Goal: Transaction & Acquisition: Purchase product/service

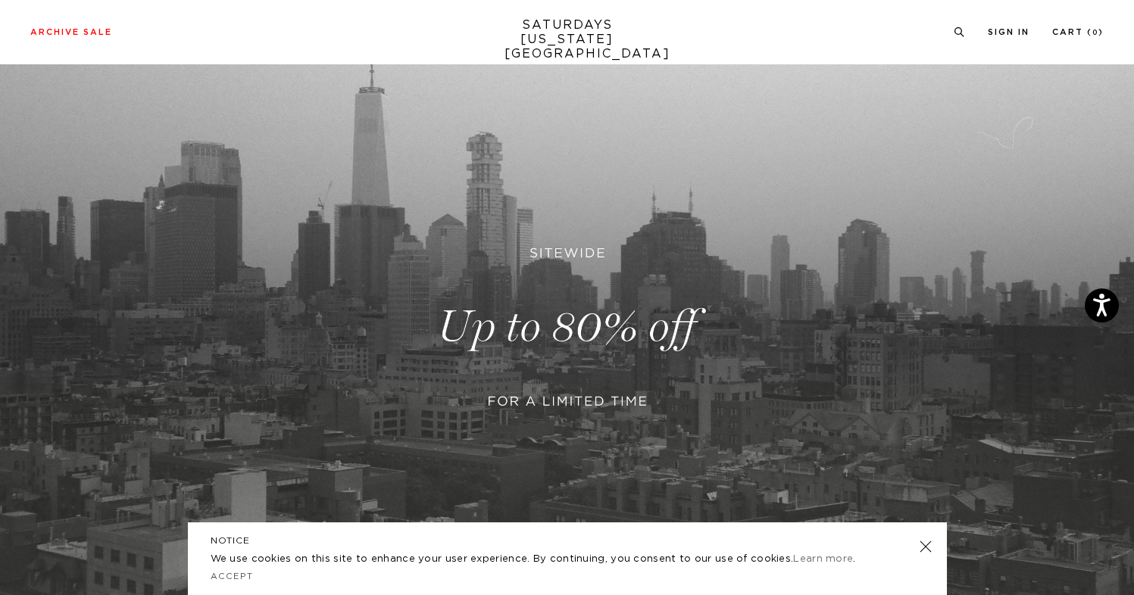
scroll to position [152, 0]
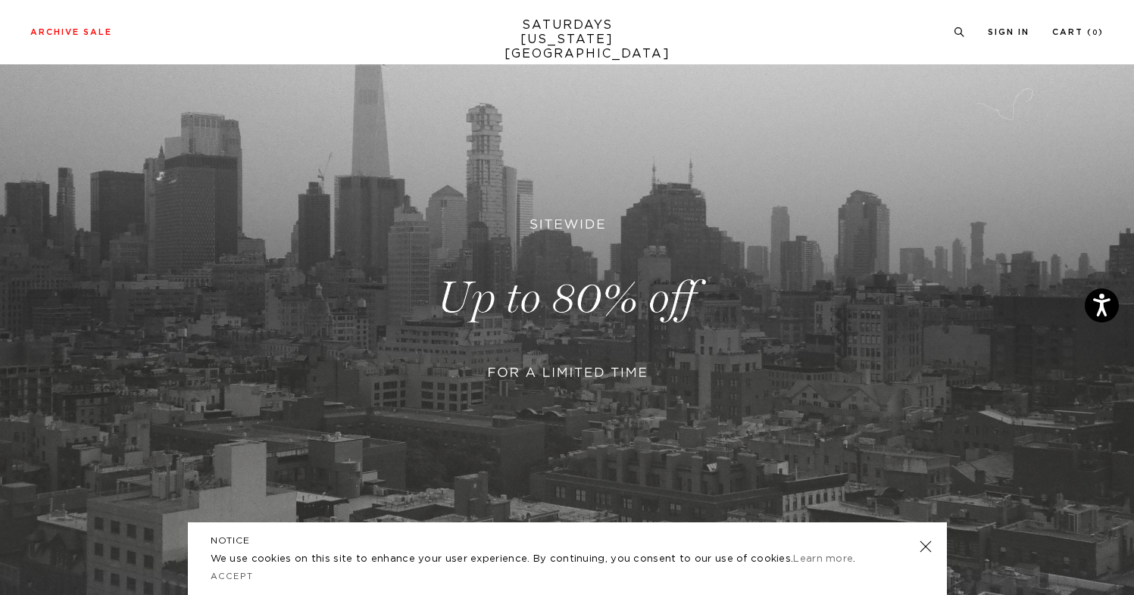
click at [548, 334] on link at bounding box center [567, 299] width 1134 height 694
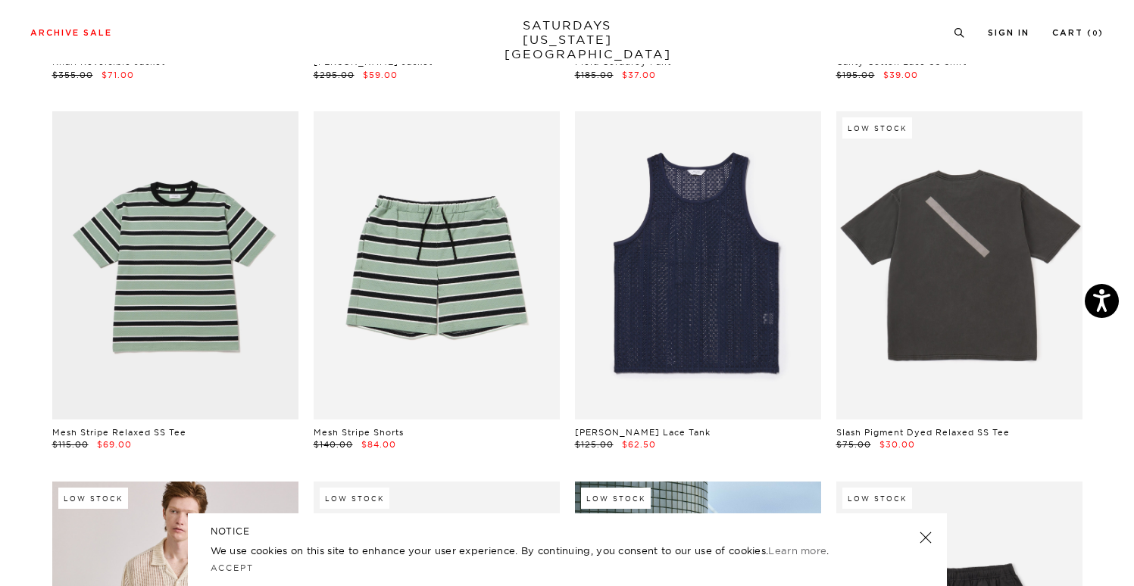
scroll to position [415, 0]
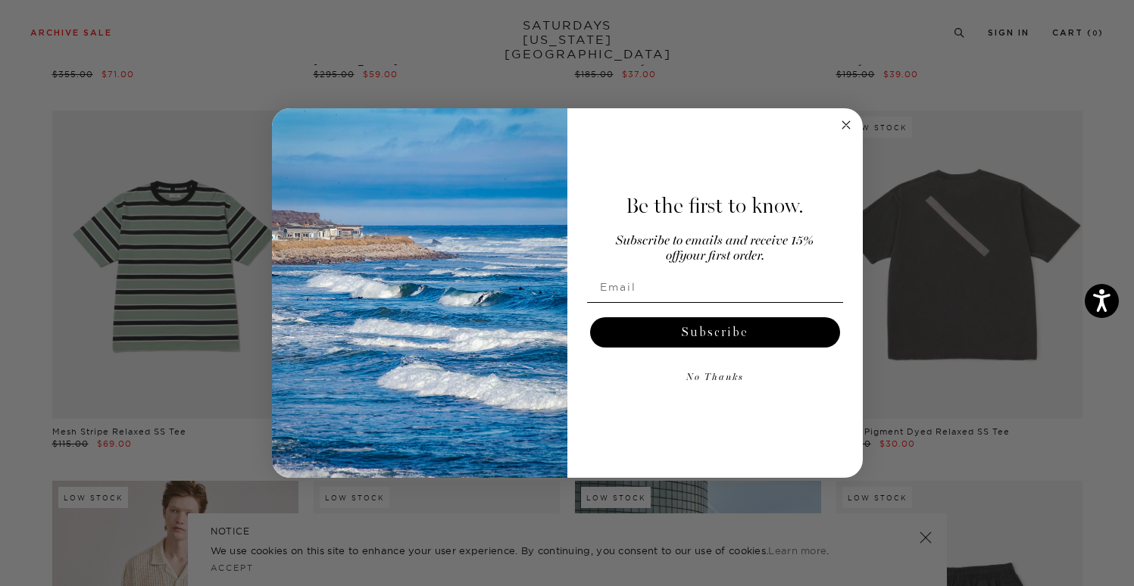
click at [839, 128] on circle "Close dialog" at bounding box center [845, 125] width 17 height 17
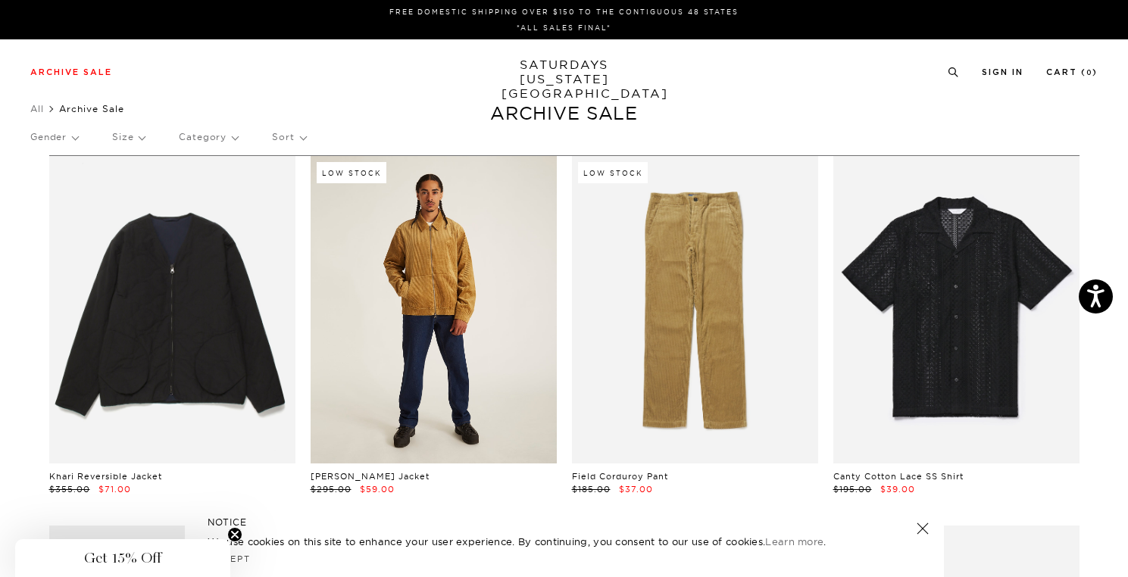
scroll to position [0, 0]
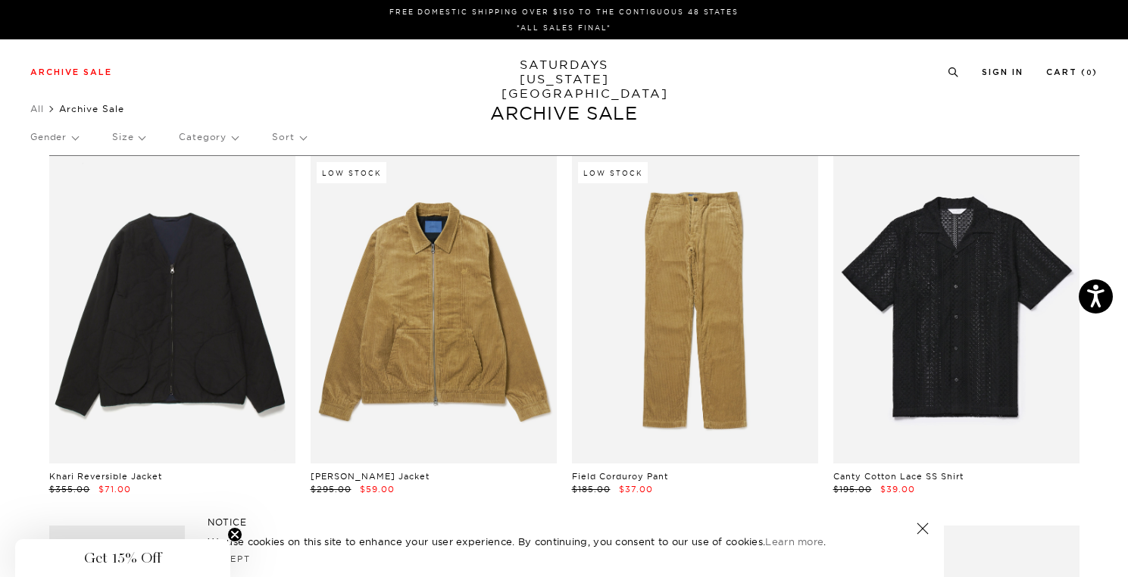
drag, startPoint x: 555, startPoint y: 164, endPoint x: 73, endPoint y: 136, distance: 483.2
click at [73, 136] on p "Gender" at bounding box center [54, 137] width 48 height 35
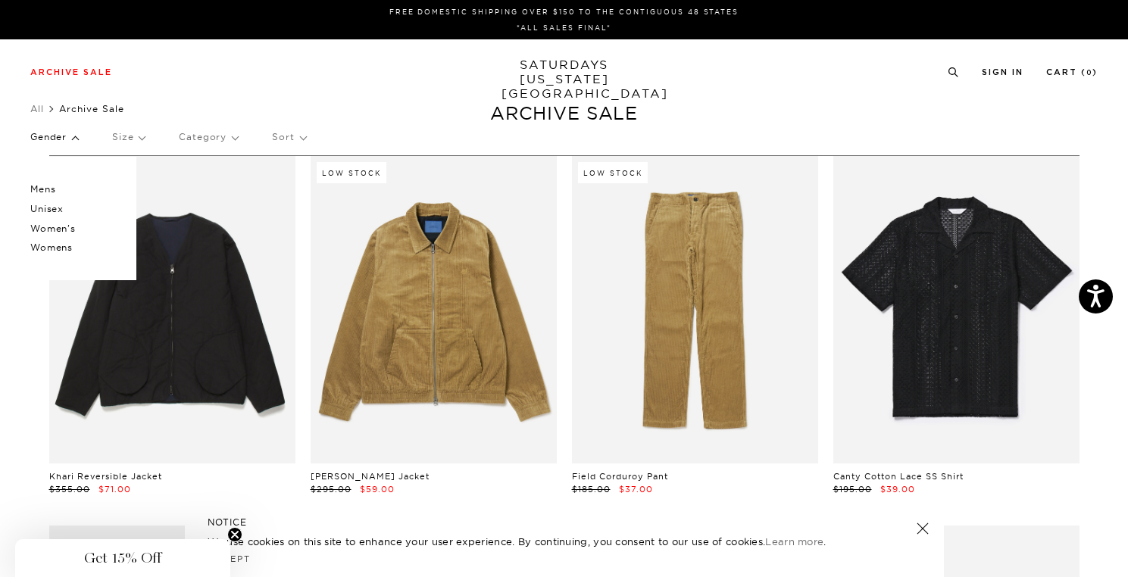
click at [42, 188] on p "Mens" at bounding box center [75, 189] width 91 height 20
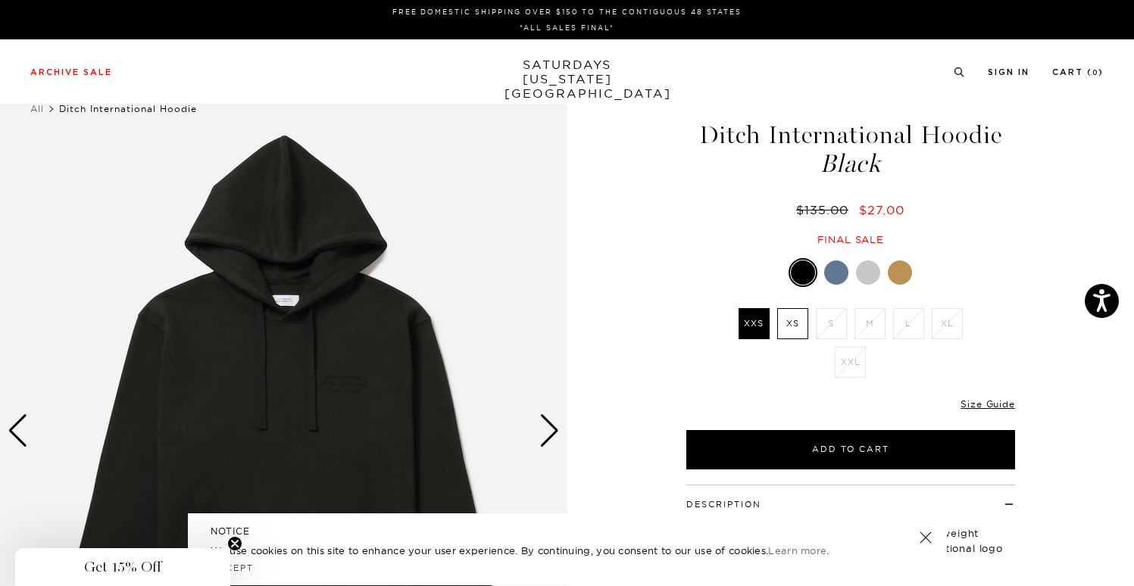
click at [543, 426] on div "Next slide" at bounding box center [549, 430] width 20 height 33
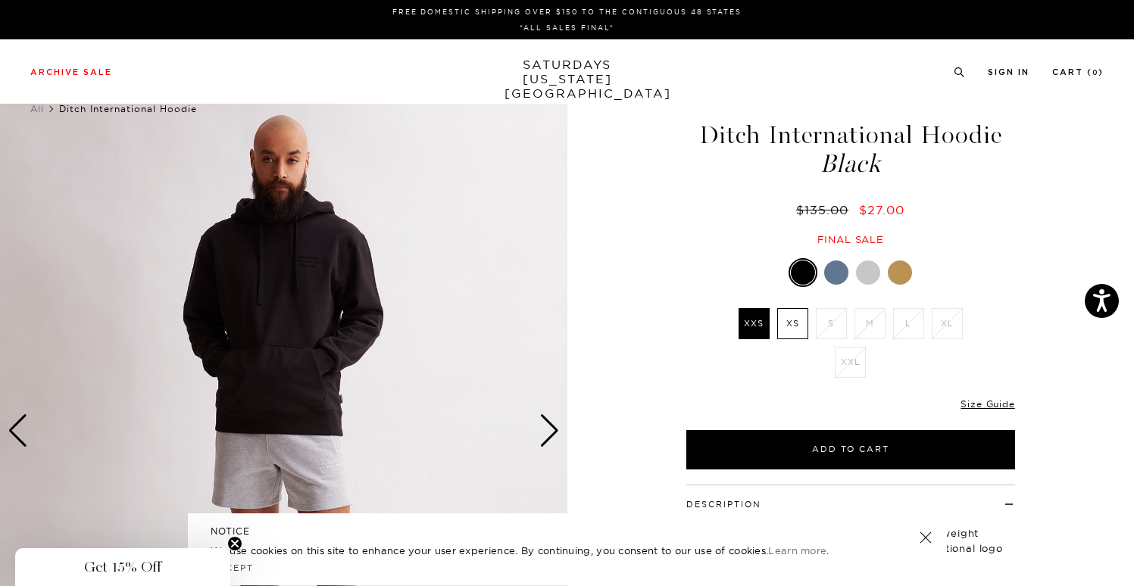
click at [543, 426] on div "Next slide" at bounding box center [549, 430] width 20 height 33
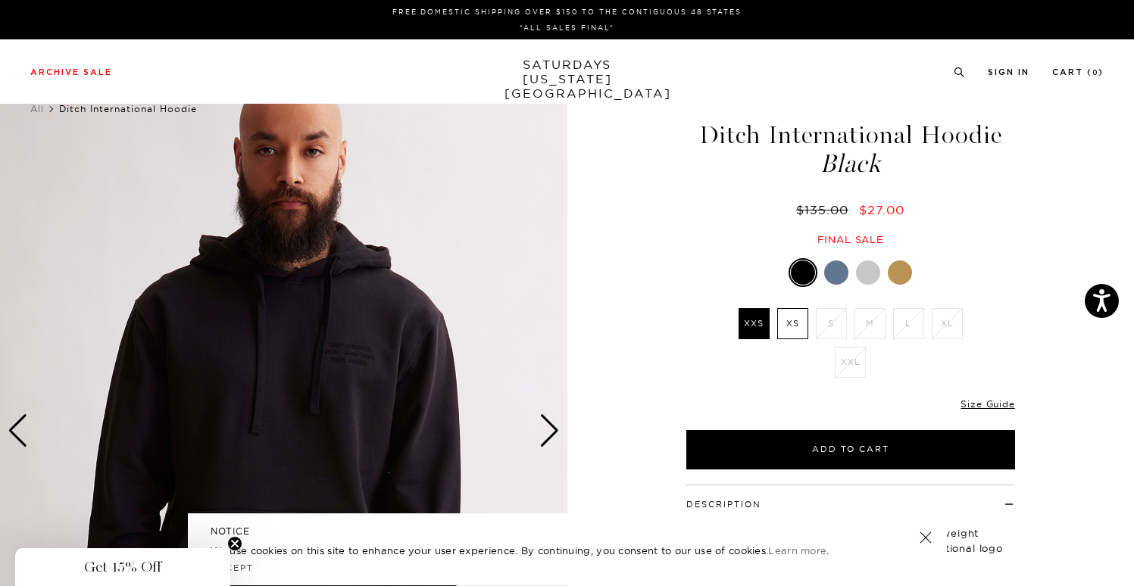
click at [543, 426] on div "Next slide" at bounding box center [549, 430] width 20 height 33
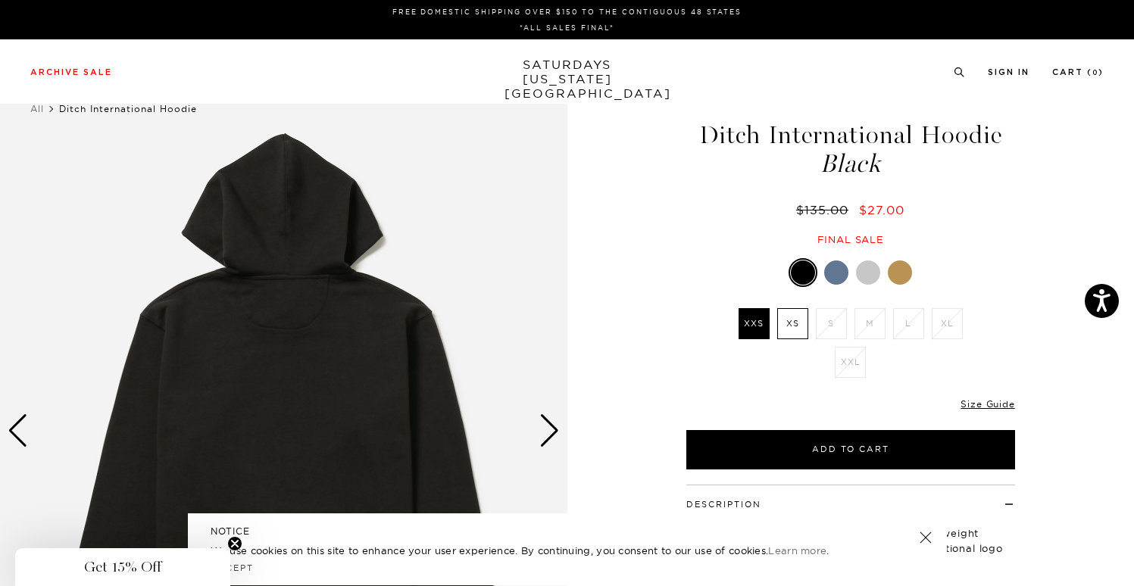
click at [543, 426] on div "Next slide" at bounding box center [549, 430] width 20 height 33
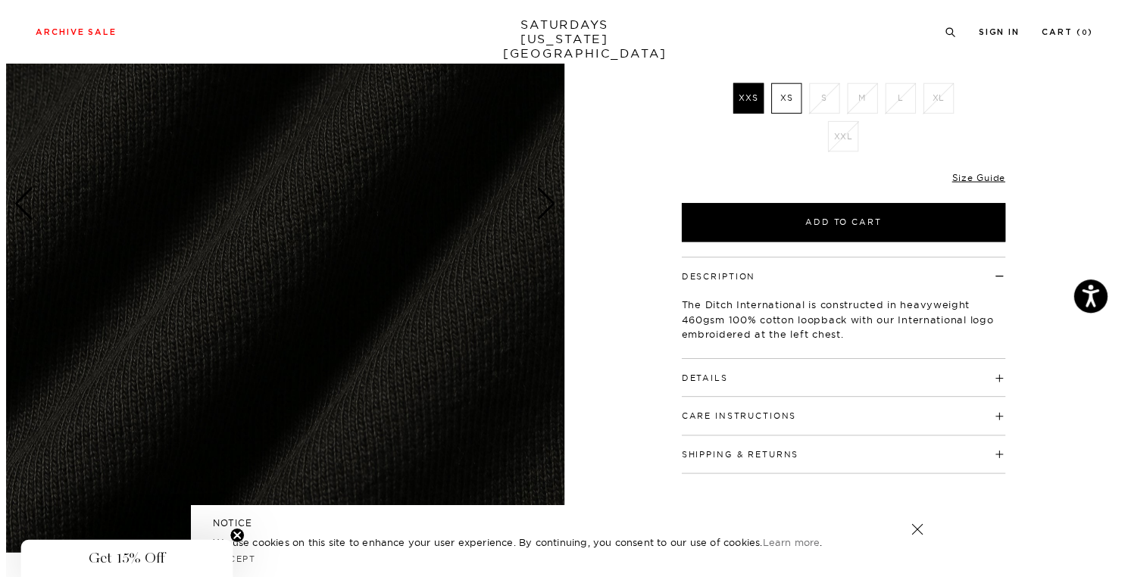
scroll to position [245, 0]
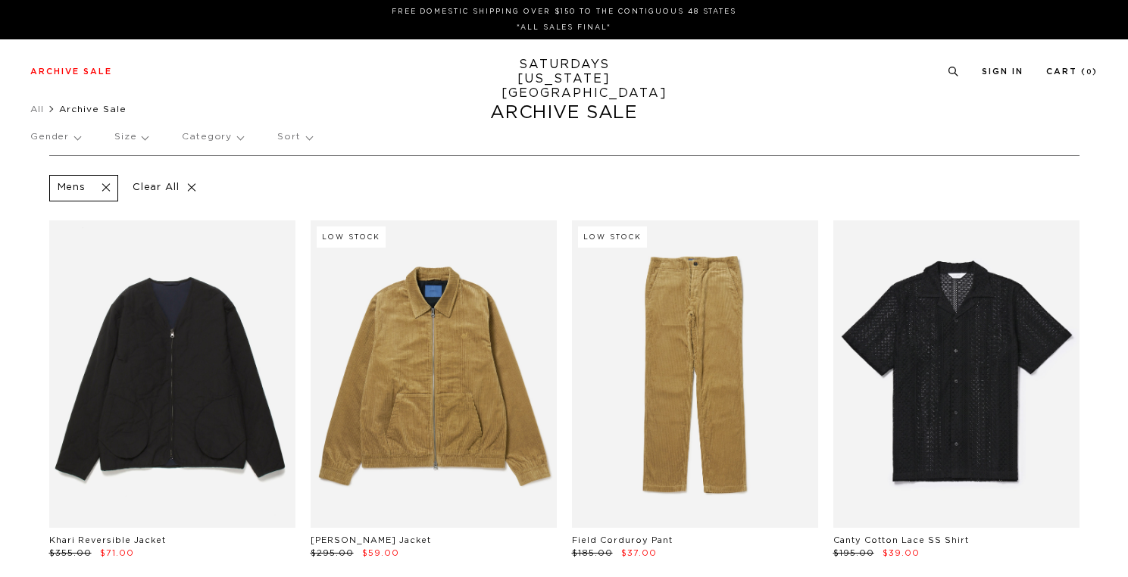
click at [136, 135] on p "Size" at bounding box center [130, 137] width 33 height 35
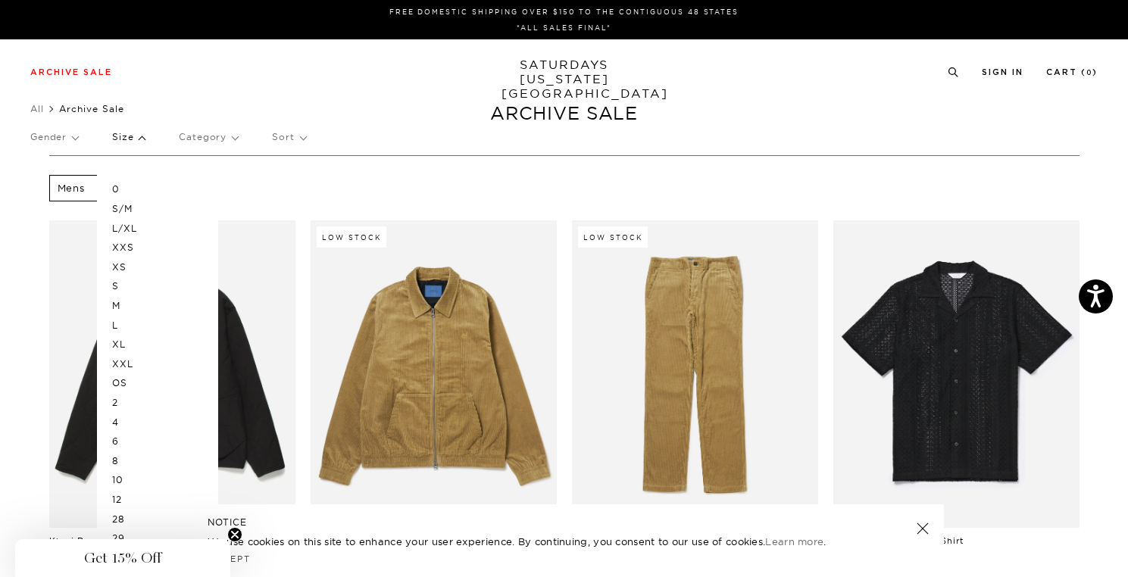
click at [127, 207] on p "S/M" at bounding box center [157, 209] width 91 height 20
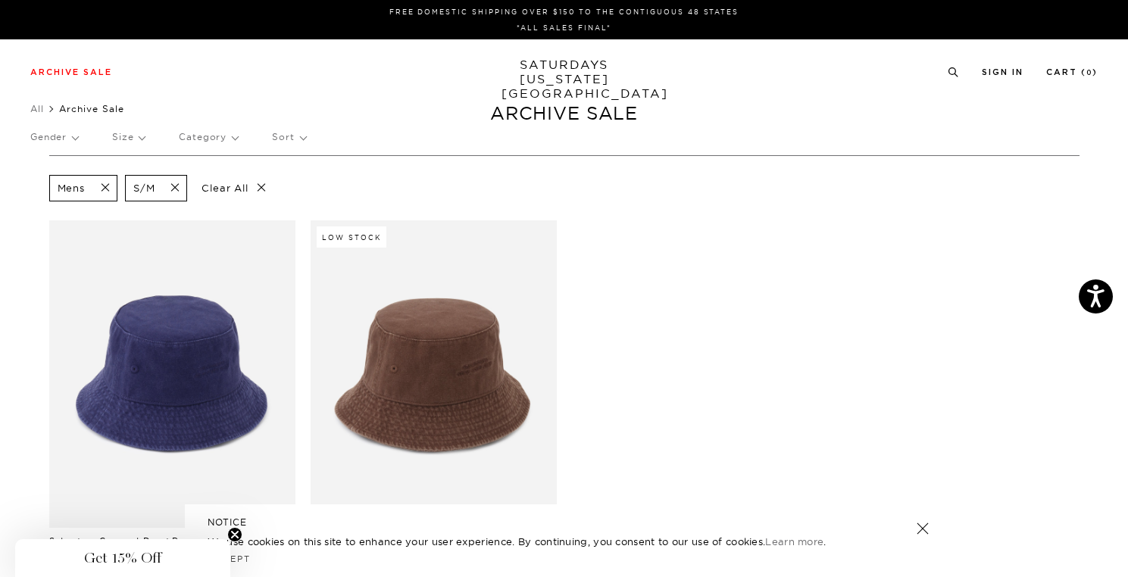
click at [111, 189] on span at bounding box center [101, 188] width 32 height 14
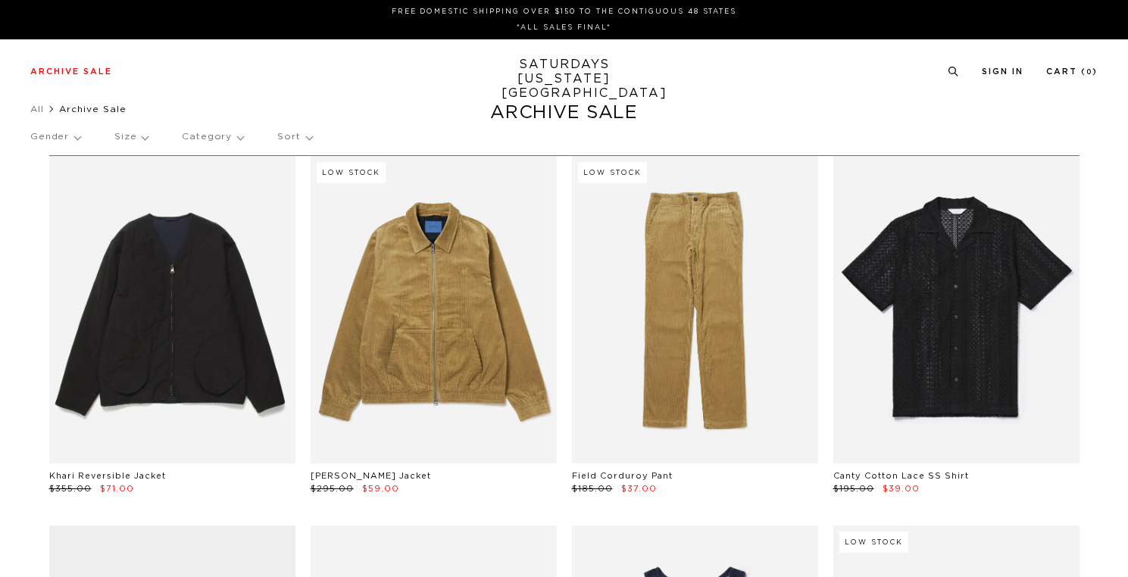
click at [67, 134] on p "Gender" at bounding box center [55, 137] width 50 height 35
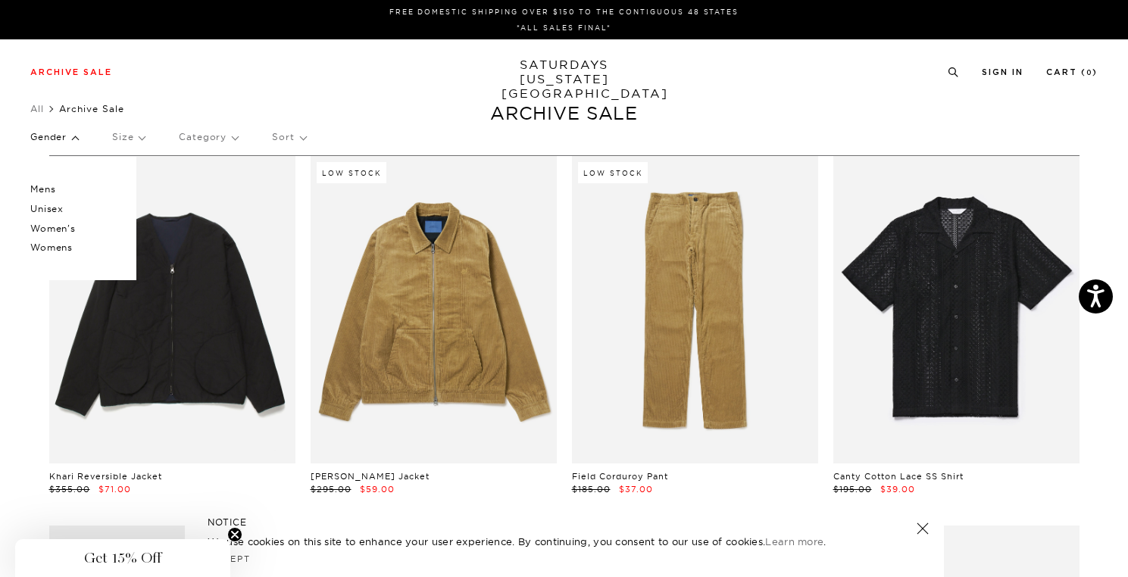
click at [56, 207] on p "Unisex" at bounding box center [75, 209] width 91 height 20
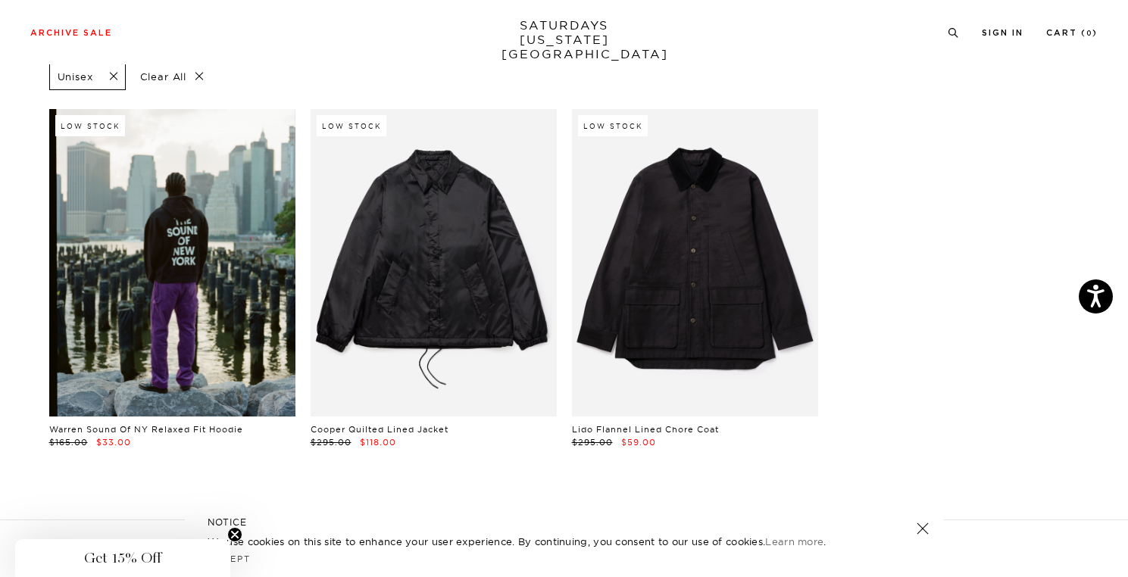
scroll to position [103, 0]
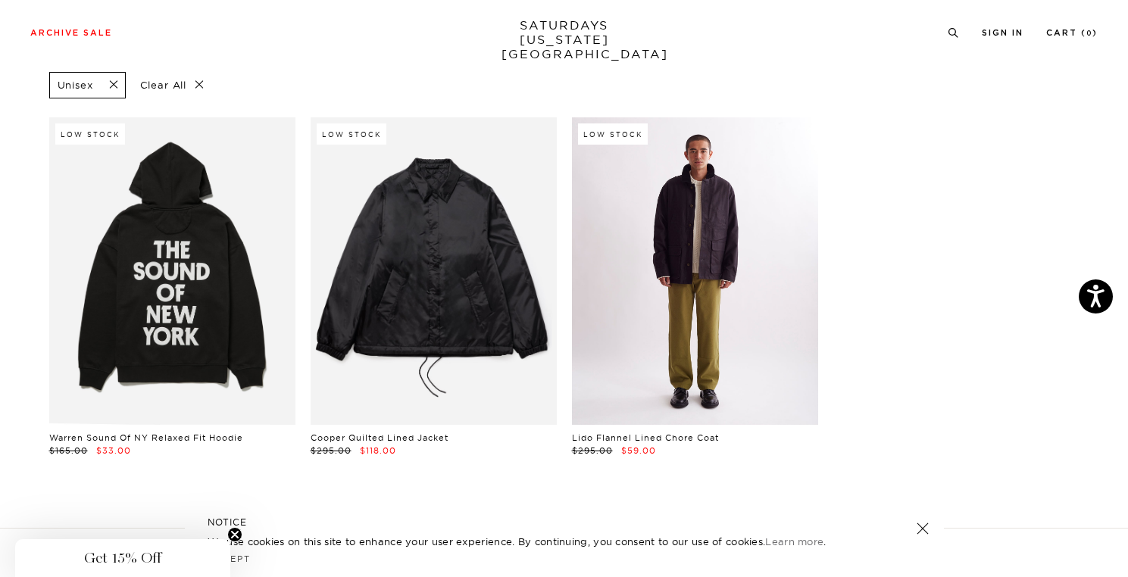
click at [666, 298] on link at bounding box center [695, 270] width 246 height 307
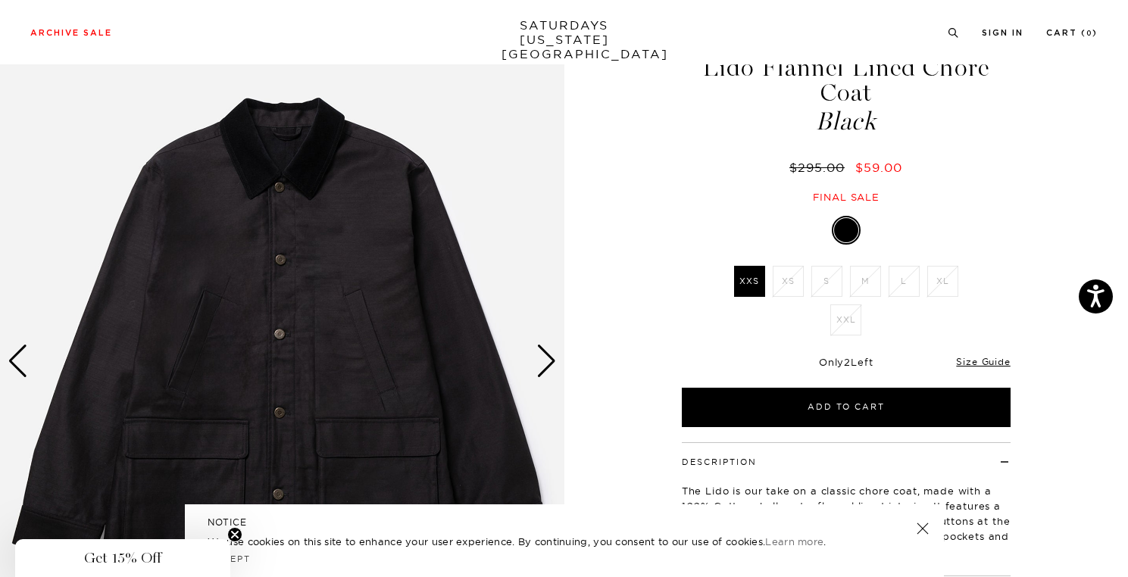
scroll to position [163, 0]
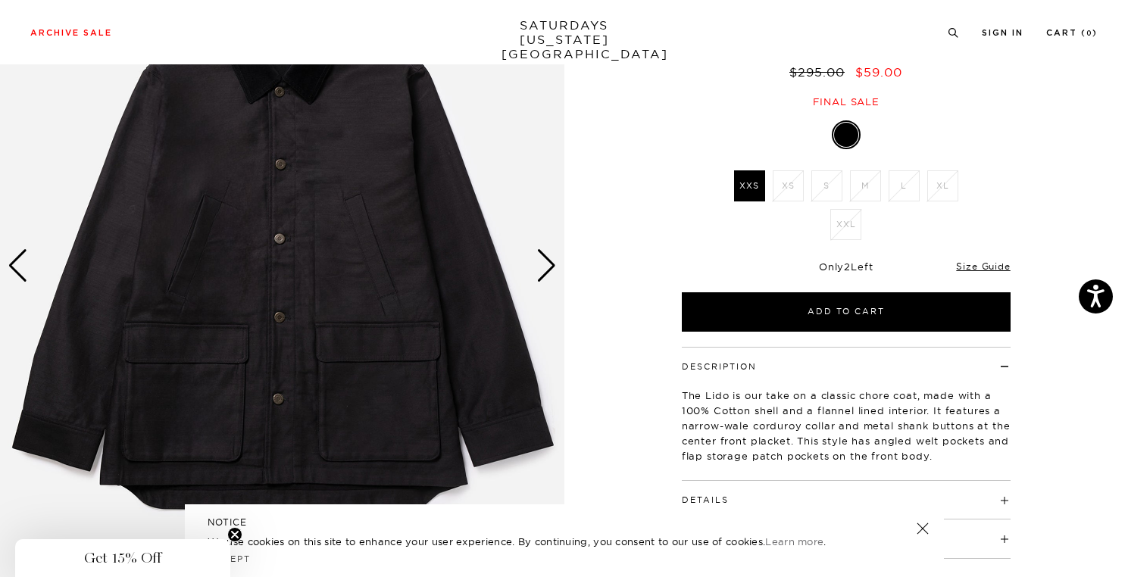
click at [548, 264] on div "Next slide" at bounding box center [546, 265] width 20 height 33
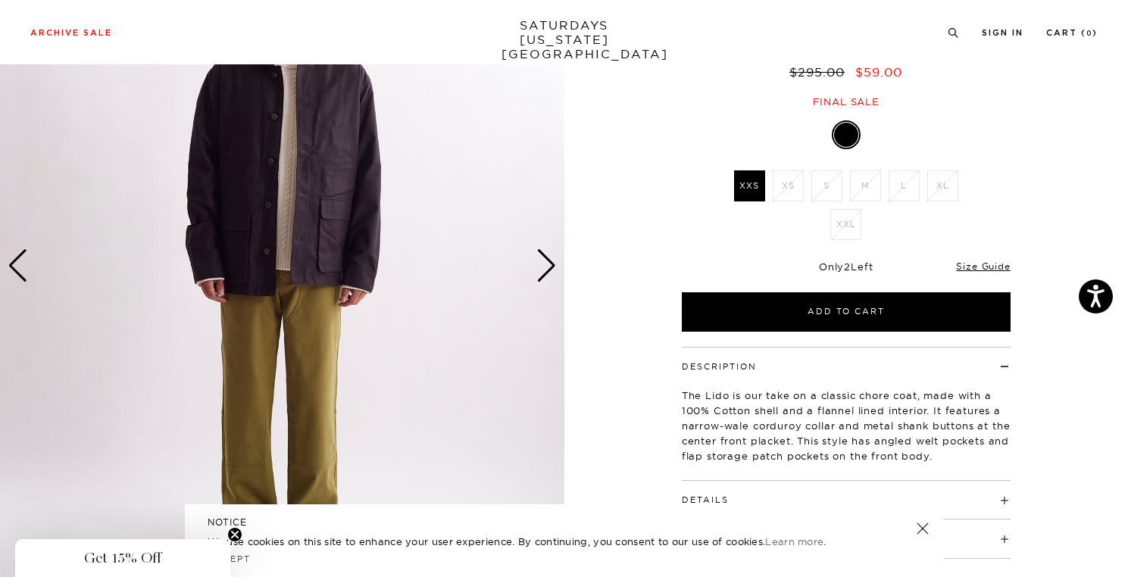
click at [548, 264] on div "Next slide" at bounding box center [546, 265] width 20 height 33
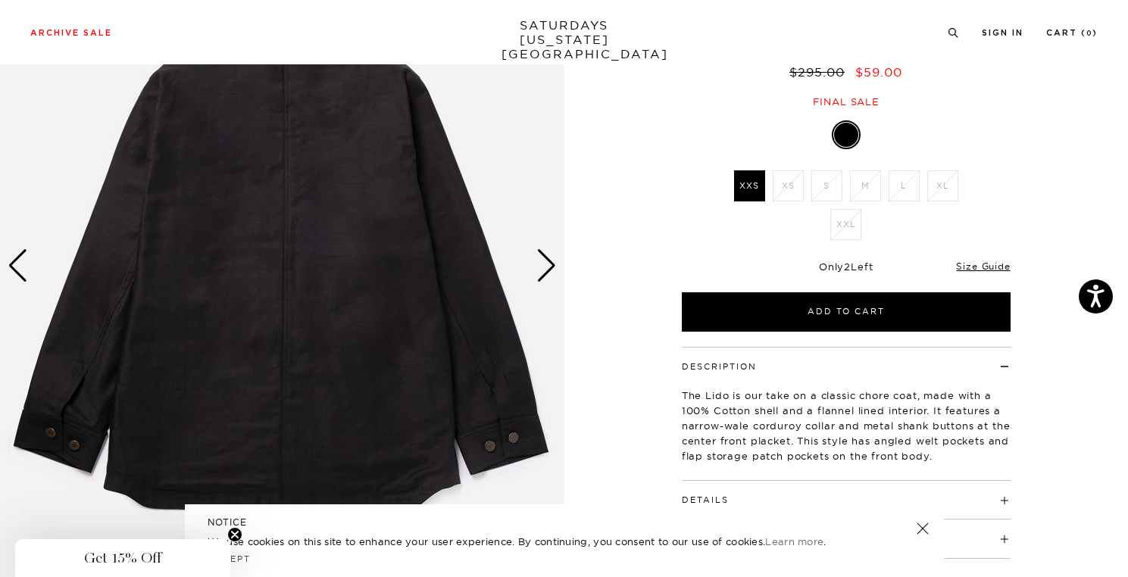
click at [548, 264] on div "Next slide" at bounding box center [546, 265] width 20 height 33
